Goal: Transaction & Acquisition: Book appointment/travel/reservation

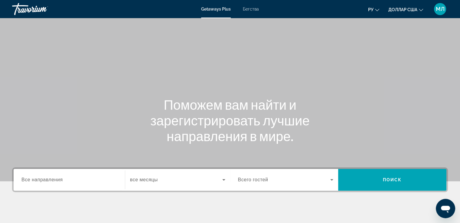
click at [255, 8] on font "Бегства" at bounding box center [251, 9] width 16 height 5
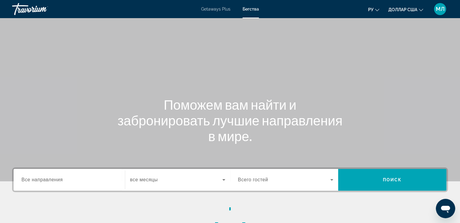
click at [62, 180] on span "Все направления" at bounding box center [41, 179] width 41 height 5
click at [62, 180] on input "Destination Все направления" at bounding box center [68, 179] width 95 height 7
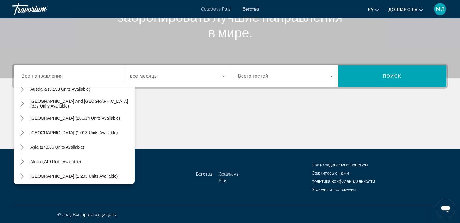
scroll to position [96, 0]
click at [21, 145] on icon "Toggle Asia (14,865 units available) submenu" at bounding box center [22, 147] width 6 height 6
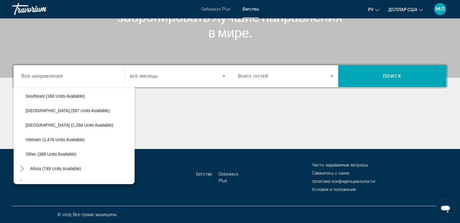
scroll to position [311, 0]
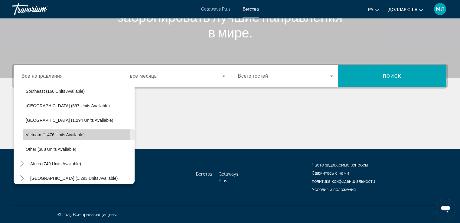
click at [63, 135] on span "Vietnam (1,476 units available)" at bounding box center [55, 134] width 59 height 5
type input "**********"
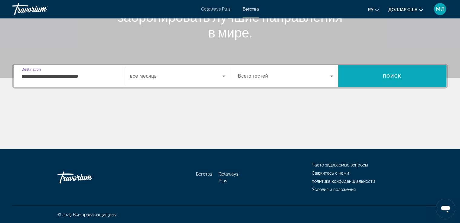
click at [376, 76] on span "Search" at bounding box center [392, 76] width 108 height 15
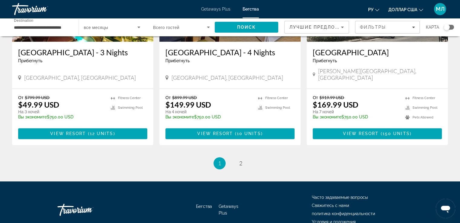
scroll to position [781, 0]
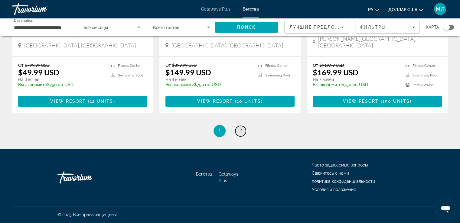
click at [240, 130] on span "2" at bounding box center [240, 131] width 3 height 7
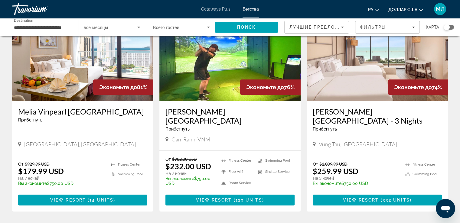
scroll to position [47, 0]
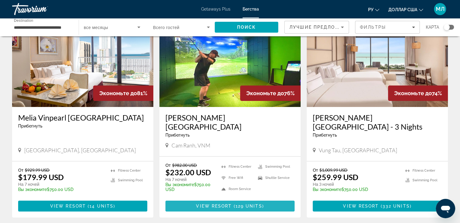
click at [234, 204] on span "( 129 units )" at bounding box center [247, 206] width 32 height 5
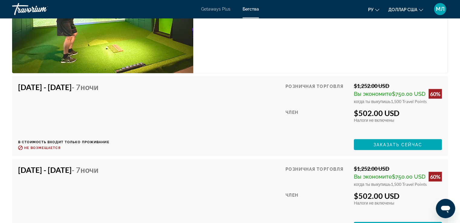
scroll to position [1111, 0]
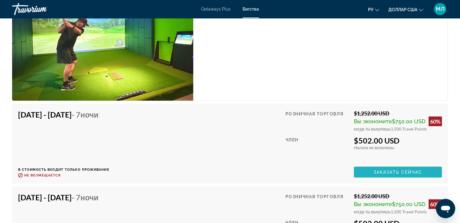
click at [399, 169] on span "Заказать сейчас" at bounding box center [397, 171] width 49 height 5
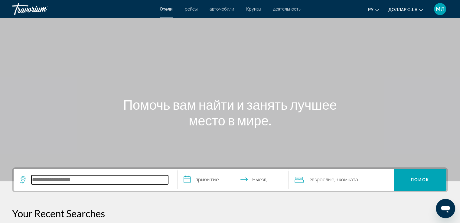
click at [60, 181] on input "Поиск отеля" at bounding box center [99, 179] width 137 height 9
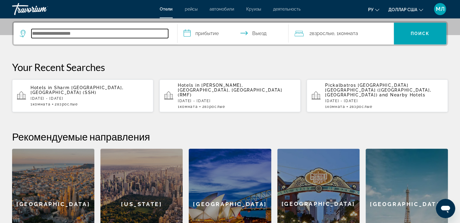
scroll to position [147, 0]
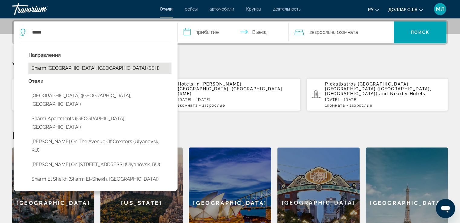
click at [60, 70] on button "Sharm El Sheikh, Egypt (SSH)" at bounding box center [99, 68] width 143 height 11
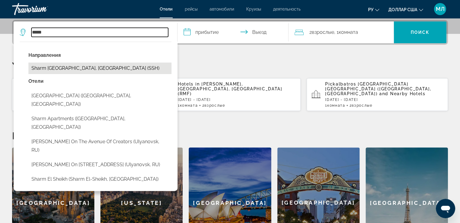
type input "**********"
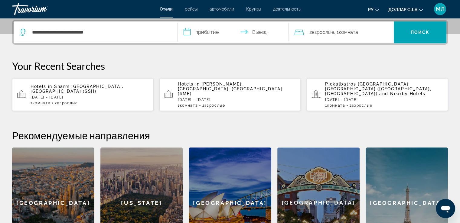
click at [209, 31] on input "**********" at bounding box center [234, 33] width 114 height 24
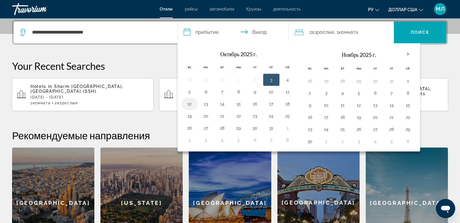
click at [190, 102] on button "12" at bounding box center [190, 104] width 10 height 8
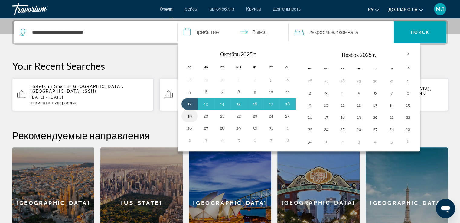
click at [189, 115] on button "19" at bounding box center [190, 116] width 10 height 8
type input "**********"
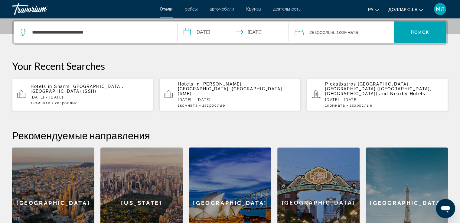
click at [332, 32] on font "Взрослые" at bounding box center [322, 32] width 22 height 6
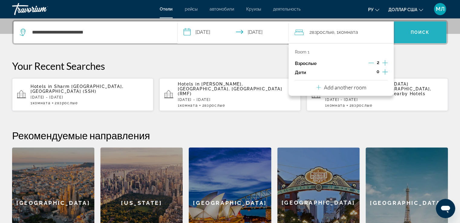
click at [422, 33] on font "Поиск" at bounding box center [419, 32] width 19 height 5
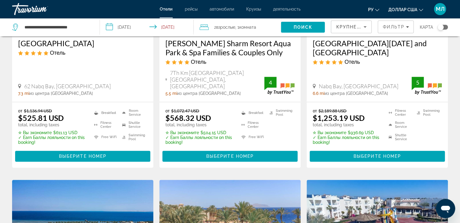
scroll to position [363, 0]
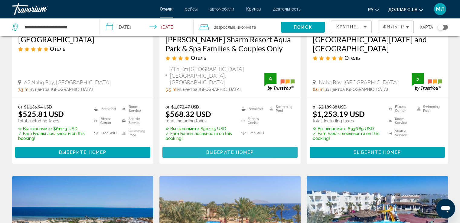
click at [209, 150] on span "Выберите номер" at bounding box center [229, 152] width 47 height 5
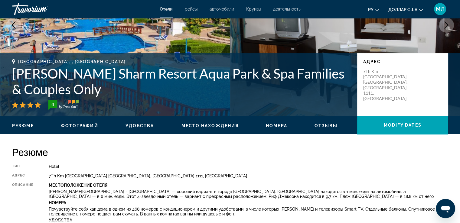
scroll to position [69, 0]
